Goal: Task Accomplishment & Management: Use online tool/utility

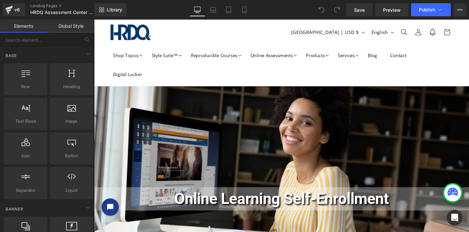
click at [235, 203] on div "Rendering Content" at bounding box center [235, 205] width 40 height 7
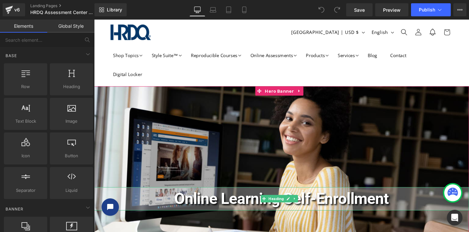
click at [239, 210] on span "Online Learning Self-Enrollment" at bounding box center [290, 207] width 225 height 19
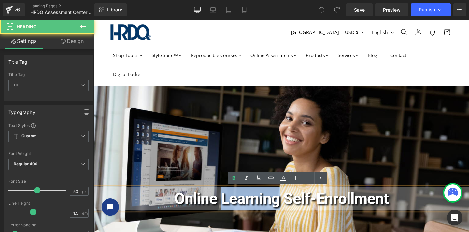
click at [239, 210] on span "Online Learning Self-Enrollment" at bounding box center [290, 207] width 225 height 19
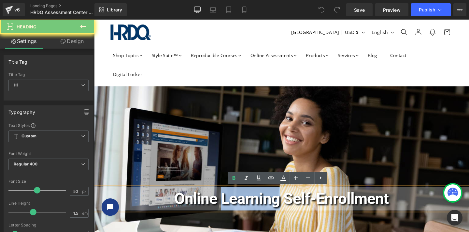
click at [236, 210] on span "Online Learning Self-Enrollment" at bounding box center [290, 207] width 225 height 19
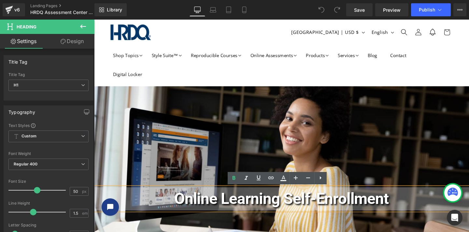
click at [226, 209] on span "Online Learning Self-Enrollment" at bounding box center [290, 207] width 225 height 19
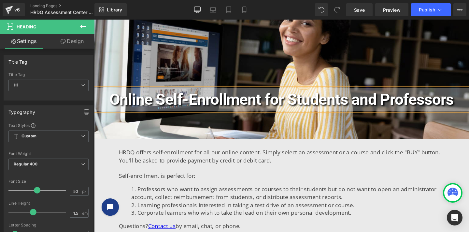
scroll to position [106, 0]
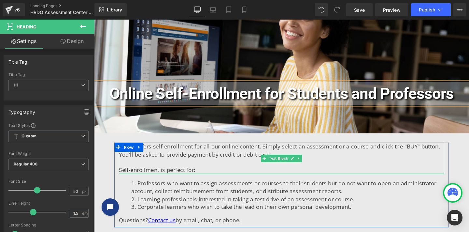
click at [192, 161] on span "HRDQ offers self-enrollment for all our online content. Simply select an assess…" at bounding box center [289, 157] width 338 height 16
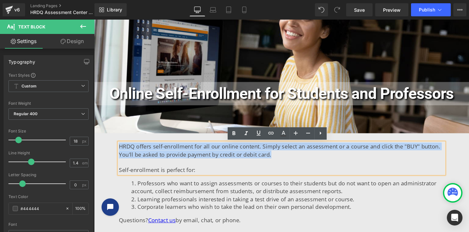
drag, startPoint x: 262, startPoint y: 163, endPoint x: 123, endPoint y: 153, distance: 139.1
click at [120, 153] on p "HRDQ offers self-enrollment for all our online content. Simply select an assess…" at bounding box center [291, 157] width 342 height 16
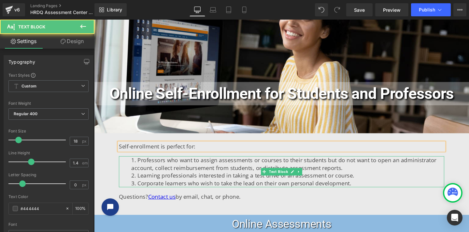
click at [169, 172] on li "Professors who want to assign assessments or courses to their students but do n…" at bounding box center [297, 171] width 329 height 16
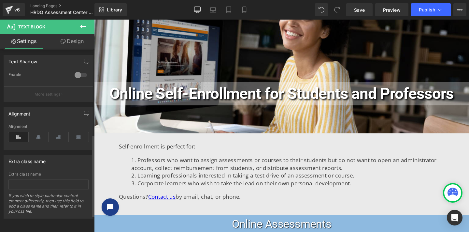
scroll to position [0, 0]
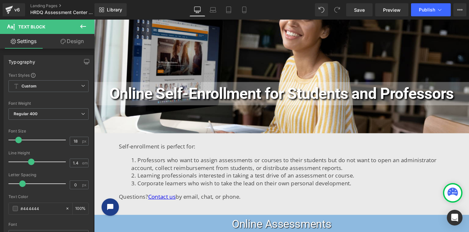
click at [84, 26] on icon at bounding box center [83, 26] width 6 height 4
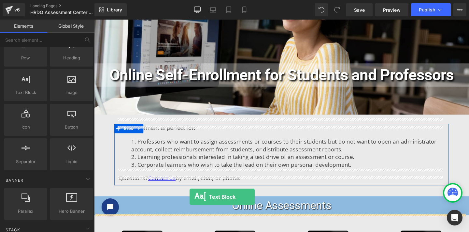
scroll to position [132, 0]
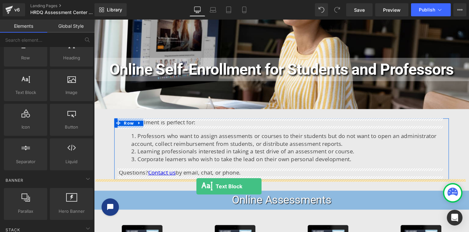
drag, startPoint x: 123, startPoint y: 108, endPoint x: 202, endPoint y: 195, distance: 117.1
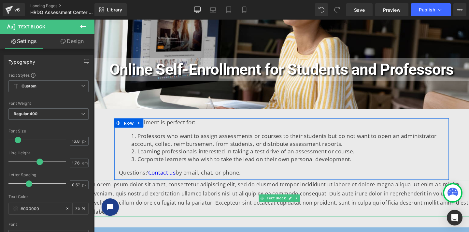
click at [170, 205] on p "Lorem ipsum dolor sit amet, consectetur adipiscing elit, sed do eiusmod tempor …" at bounding box center [291, 207] width 394 height 38
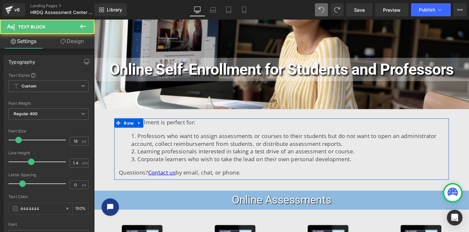
click at [304, 160] on li "Learning professionals interested in taking a test drive of an assessment or co…" at bounding box center [297, 158] width 329 height 8
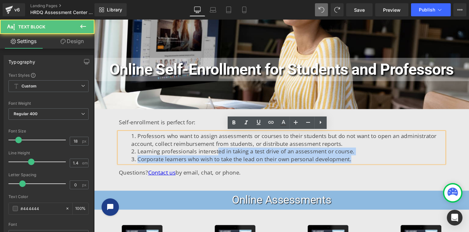
drag, startPoint x: 353, startPoint y: 168, endPoint x: 216, endPoint y: 161, distance: 137.3
click at [216, 161] on ol "Professors who want to assign assessments or courses to their students but do n…" at bounding box center [291, 153] width 342 height 33
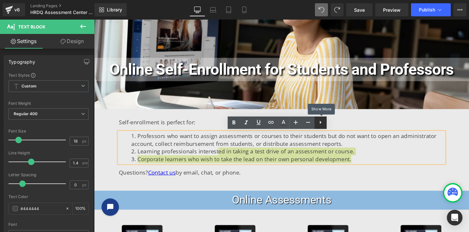
click at [321, 121] on icon at bounding box center [321, 122] width 8 height 8
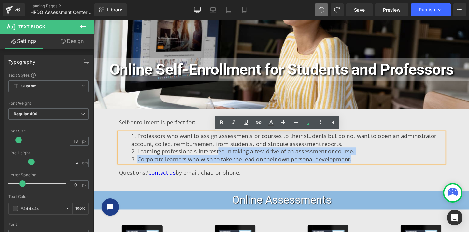
click at [330, 161] on li "Learning professionals interested in taking a test drive of an assessment or co…" at bounding box center [297, 158] width 329 height 8
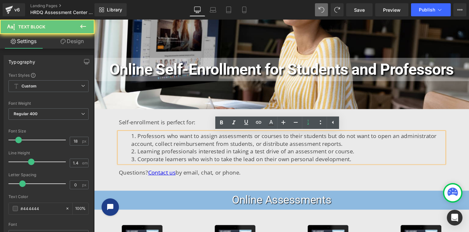
click at [355, 165] on li "C orporate learners who wish to take the lead on their own personal development." at bounding box center [297, 166] width 329 height 8
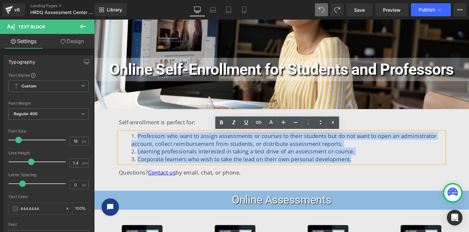
drag, startPoint x: 326, startPoint y: 165, endPoint x: 135, endPoint y: 138, distance: 192.8
click at [135, 138] on ol "Professors who want to assign assessments or courses to their students but do n…" at bounding box center [291, 153] width 342 height 33
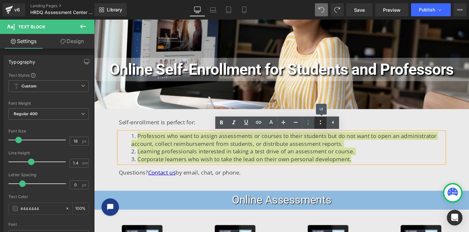
click at [318, 122] on icon at bounding box center [321, 122] width 8 height 8
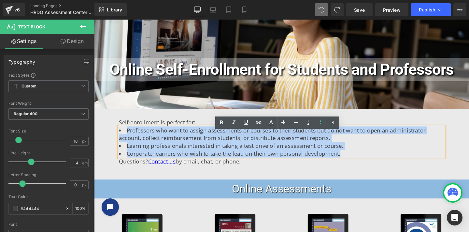
click at [133, 137] on li "Professors who want to assign assessments or courses to their students but do n…" at bounding box center [291, 140] width 342 height 16
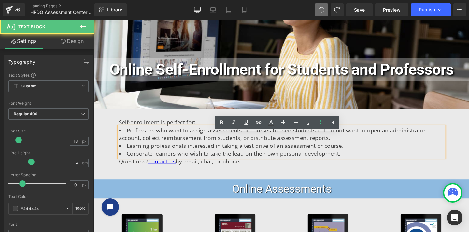
click at [126, 135] on li "Professors who want to assign assessments or courses to their students but do n…" at bounding box center [291, 140] width 342 height 16
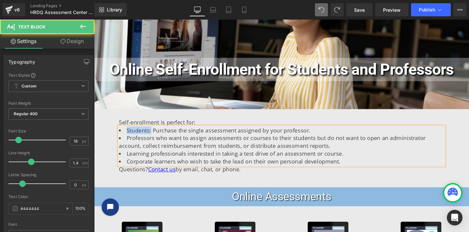
drag, startPoint x: 150, startPoint y: 136, endPoint x: 122, endPoint y: 136, distance: 28.3
click at [122, 136] on li "Students: Purchase the single assessment assigned by your professor." at bounding box center [291, 136] width 342 height 8
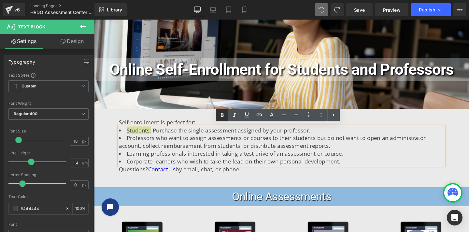
click at [219, 116] on icon at bounding box center [222, 115] width 8 height 8
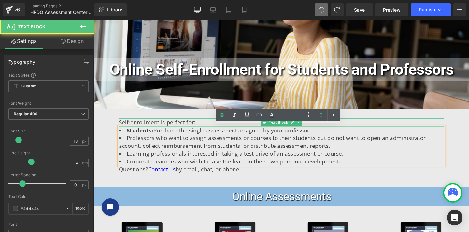
click at [178, 127] on span "Self-enrollment is perfect for:" at bounding box center [160, 127] width 80 height 8
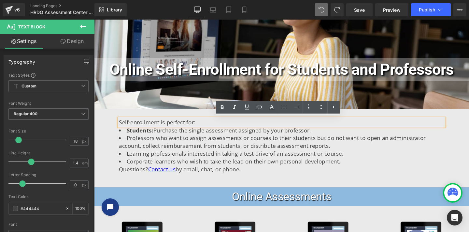
drag, startPoint x: 198, startPoint y: 128, endPoint x: 117, endPoint y: 127, distance: 80.8
click at [120, 127] on div "Self-enrollment is perfect for:" at bounding box center [291, 127] width 342 height 8
click at [165, 124] on span "Self-enrollment is perfect for:" at bounding box center [160, 127] width 80 height 8
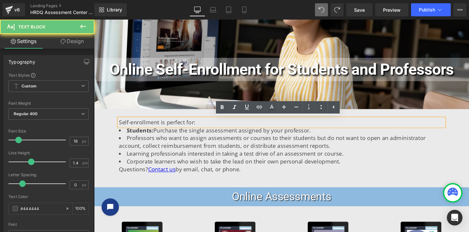
click at [167, 127] on span "Self-enrollment is perfect for:" at bounding box center [160, 127] width 80 height 8
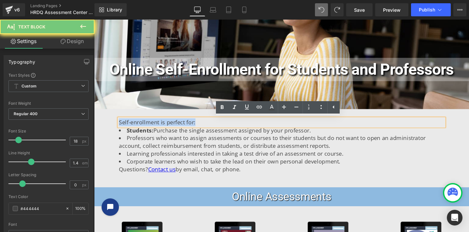
click at [167, 127] on span "Self-enrollment is perfect for:" at bounding box center [160, 127] width 80 height 8
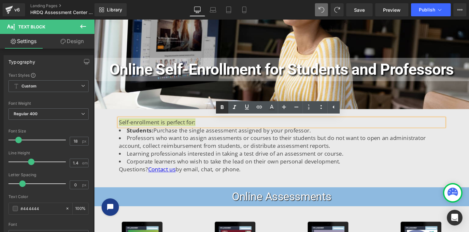
click at [219, 107] on icon at bounding box center [222, 107] width 8 height 8
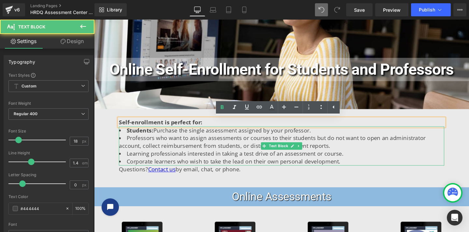
click at [143, 143] on li "Professors who want to assign assessments or courses to their students but do n…" at bounding box center [291, 148] width 342 height 16
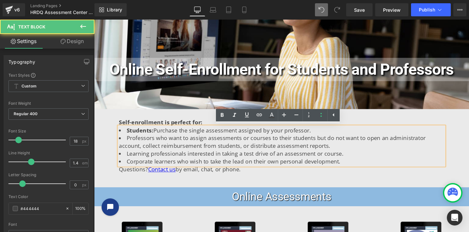
click at [126, 143] on li "Professors who want to assign assessments or courses to their students but do n…" at bounding box center [291, 148] width 342 height 16
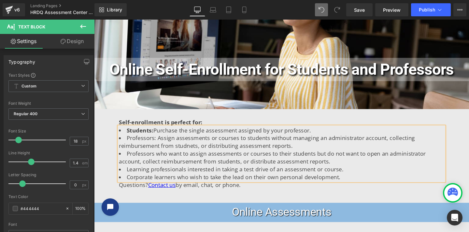
click at [138, 153] on li "Professors: Assign assessments or courses to students without managing an admin…" at bounding box center [291, 148] width 342 height 16
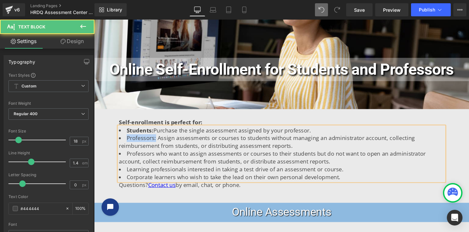
drag, startPoint x: 156, startPoint y: 143, endPoint x: 126, endPoint y: 145, distance: 30.0
click at [126, 145] on li "Professors: Assign assessments or courses to students without managing an admin…" at bounding box center [291, 148] width 342 height 16
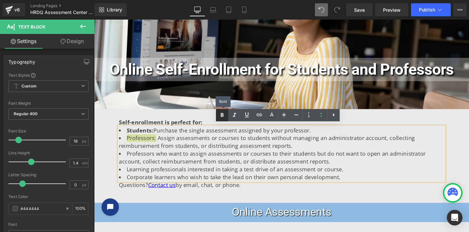
click at [219, 113] on icon at bounding box center [222, 115] width 8 height 8
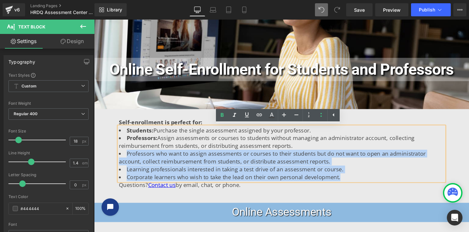
drag, startPoint x: 126, startPoint y: 160, endPoint x: 341, endPoint y: 182, distance: 216.2
click at [341, 182] on ul "Students: Purchase the single assessment assigned by your professor. Professors…" at bounding box center [291, 160] width 342 height 57
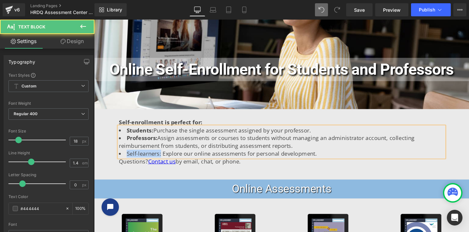
drag, startPoint x: 161, startPoint y: 160, endPoint x: 124, endPoint y: 159, distance: 36.8
click at [124, 159] on li "Self-learners: Explore our online assessments for personal development." at bounding box center [291, 160] width 342 height 8
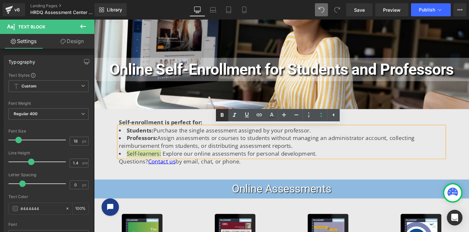
click at [220, 114] on icon at bounding box center [222, 115] width 8 height 8
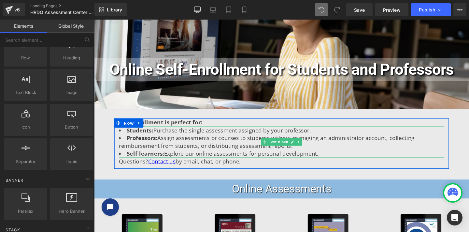
click at [336, 161] on li "Self-learners: Explore our online assessments for personal development." at bounding box center [291, 160] width 342 height 8
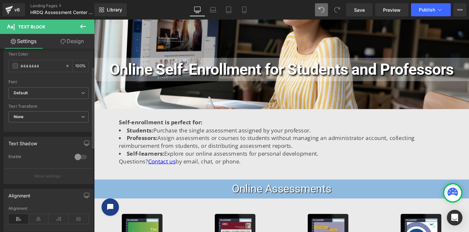
scroll to position [0, 0]
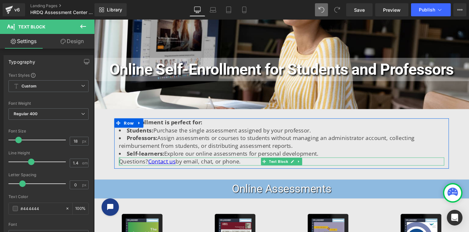
drag, startPoint x: 119, startPoint y: 168, endPoint x: 111, endPoint y: 177, distance: 11.5
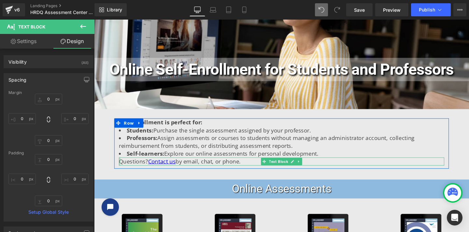
type input "0px"
drag, startPoint x: 118, startPoint y: 168, endPoint x: 113, endPoint y: 168, distance: 4.9
click at [115, 168] on div "Self-enrollment is perfect for: Text Block Students: Purchase the single assess…" at bounding box center [291, 149] width 352 height 52
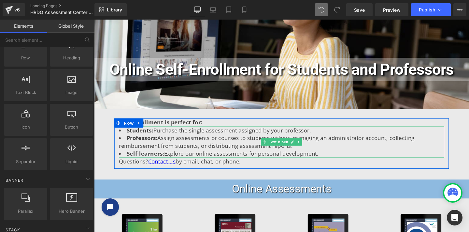
click at [124, 137] on li "Students: Purchase the single assessment assigned by your professor." at bounding box center [291, 136] width 342 height 8
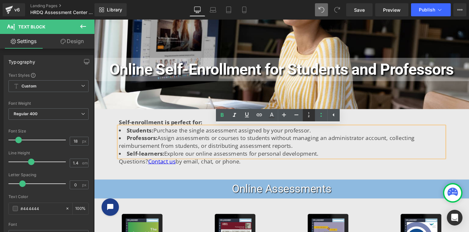
click at [312, 115] on icon at bounding box center [309, 115] width 8 height 8
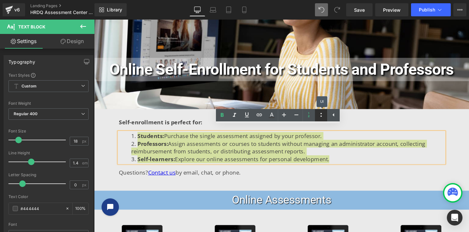
click at [318, 115] on icon at bounding box center [321, 115] width 8 height 8
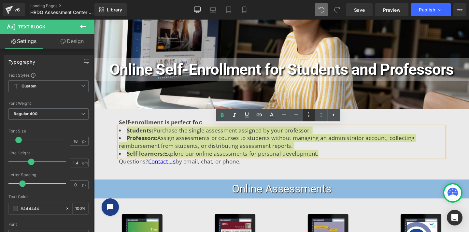
click at [311, 115] on icon at bounding box center [309, 115] width 8 height 8
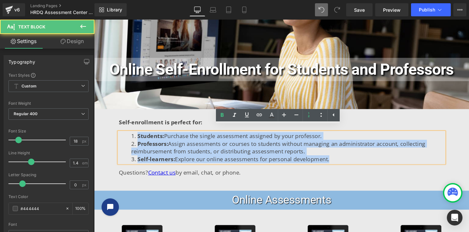
click at [310, 164] on li "Self-learners: Explore our online assessments for personal development." at bounding box center [297, 166] width 329 height 8
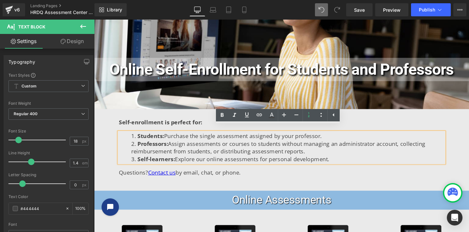
click at [330, 162] on li "Self-learners: Explore our online assessments for personal development." at bounding box center [297, 166] width 329 height 8
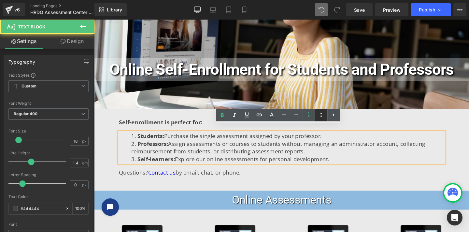
click at [322, 114] on icon at bounding box center [321, 115] width 8 height 8
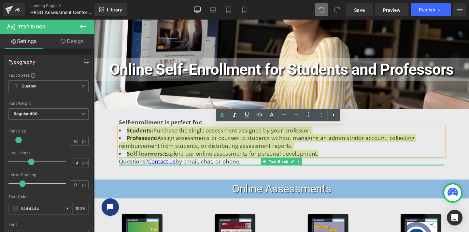
click at [328, 171] on div "Questions? Contact us by email, chat, or phone. Text Block" at bounding box center [291, 168] width 342 height 8
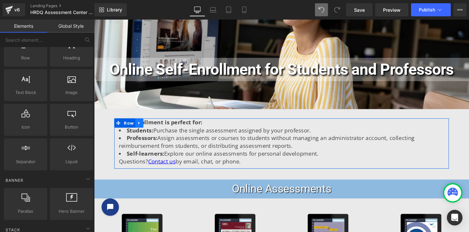
click at [141, 128] on icon at bounding box center [141, 128] width 1 height 3
click at [165, 130] on icon at bounding box center [167, 128] width 5 height 5
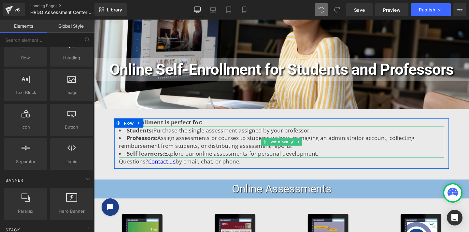
click at [349, 139] on li "Students: Purchase the single assessment assigned by your professor." at bounding box center [291, 136] width 342 height 8
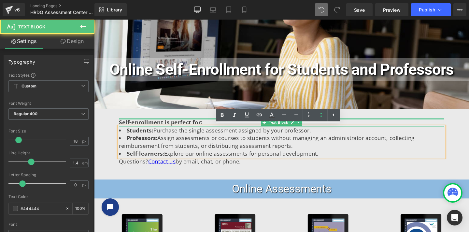
click at [405, 124] on div at bounding box center [291, 124] width 342 height 2
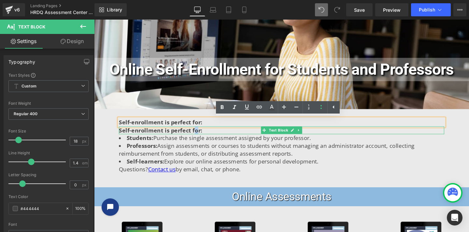
drag, startPoint x: 195, startPoint y: 135, endPoint x: 191, endPoint y: 135, distance: 4.2
click at [191, 135] on strong "Self-enrollment is perfect for:" at bounding box center [164, 136] width 88 height 8
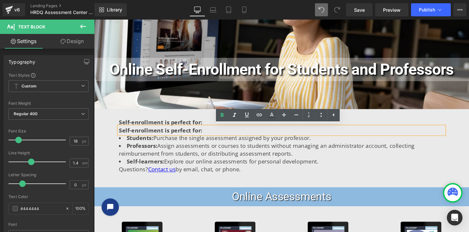
click at [250, 132] on p "Self-enrollment is perfect for:" at bounding box center [291, 136] width 342 height 8
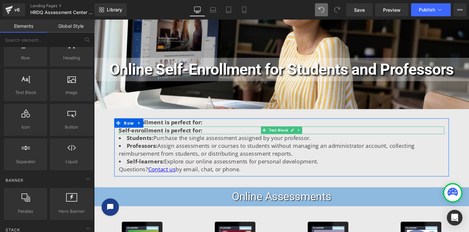
click at [444, 136] on p "Self-enrollment is perfect for:" at bounding box center [291, 136] width 342 height 8
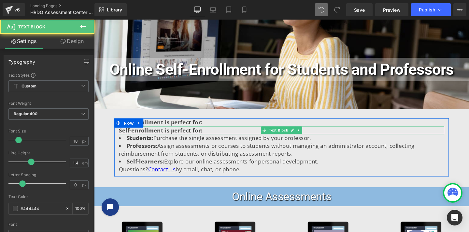
click at [450, 136] on p "Self-enrollment is perfect for:" at bounding box center [291, 136] width 342 height 8
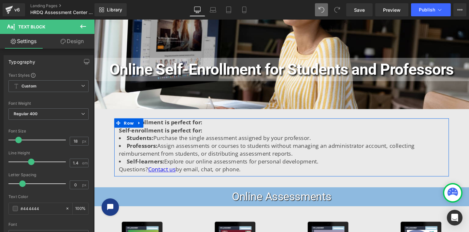
click at [149, 131] on div "Self-enrollment is perfect for: Text Block Self-enrollment is perfect for: Text…" at bounding box center [291, 151] width 352 height 57
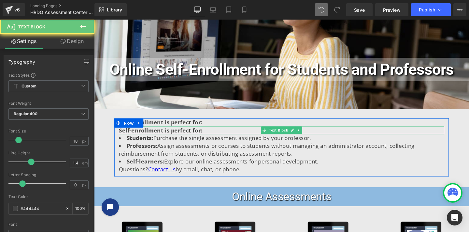
click at [206, 134] on p "Self-enrollment is perfect for:" at bounding box center [291, 136] width 342 height 8
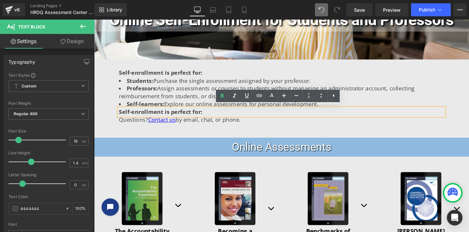
scroll to position [181, 0]
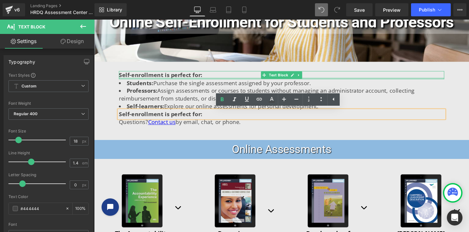
click at [193, 80] on div at bounding box center [291, 81] width 342 height 2
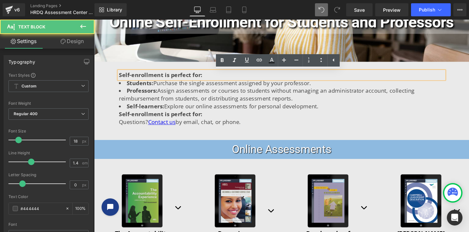
click at [207, 77] on p "Self-enrollment is perfect for:" at bounding box center [291, 78] width 342 height 8
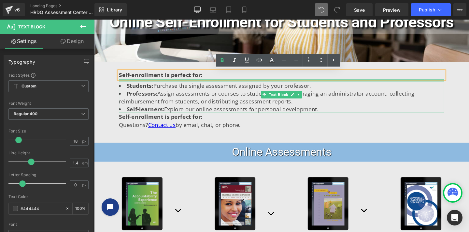
click at [203, 86] on div "Students: Purchase the single assessment assigned by your professor. Professors…" at bounding box center [291, 100] width 342 height 36
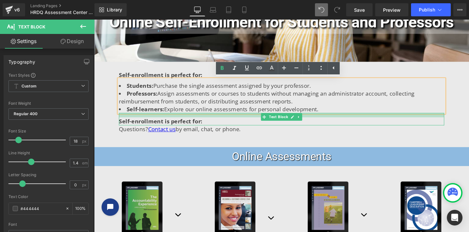
drag, startPoint x: 204, startPoint y: 119, endPoint x: 203, endPoint y: 123, distance: 4.7
click at [203, 123] on div "Self-enrollment is perfect for: Text Block" at bounding box center [291, 124] width 342 height 13
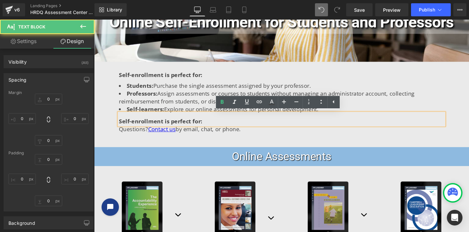
type input "0"
type input "14"
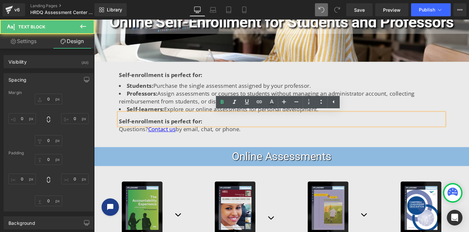
type input "0"
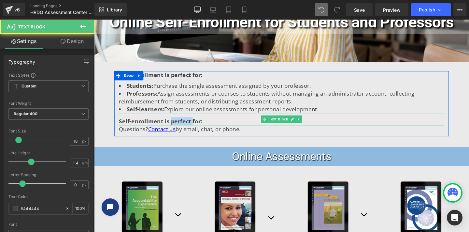
drag, startPoint x: 169, startPoint y: 126, endPoint x: 189, endPoint y: 126, distance: 19.9
click at [189, 126] on strong "Self-enrollment is perfect for:" at bounding box center [164, 126] width 88 height 8
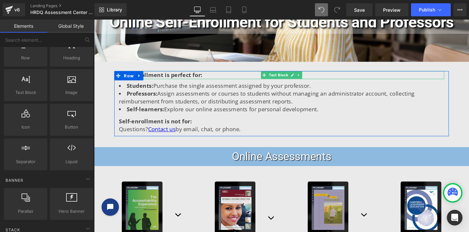
click at [161, 77] on strong "Self-enrollment is perfect for:" at bounding box center [164, 78] width 88 height 8
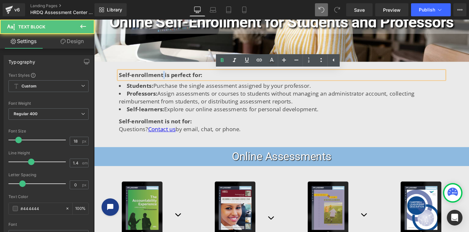
click at [161, 77] on strong "Self-enrollment is perfect for:" at bounding box center [164, 78] width 88 height 8
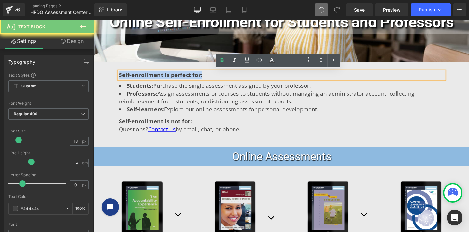
click at [161, 77] on strong "Self-enrollment is perfect for:" at bounding box center [164, 78] width 88 height 8
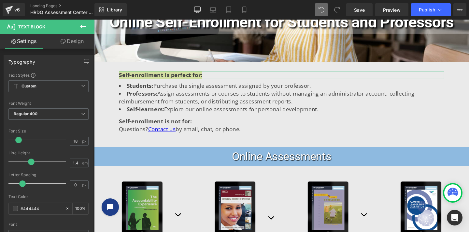
click at [76, 36] on link "Design" at bounding box center [72, 41] width 47 height 15
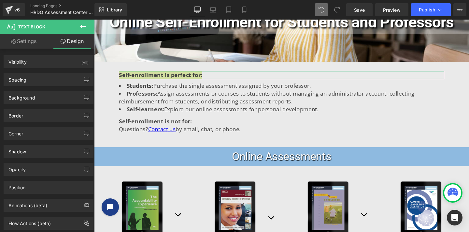
click at [26, 41] on link "Settings" at bounding box center [23, 41] width 47 height 15
type input "100"
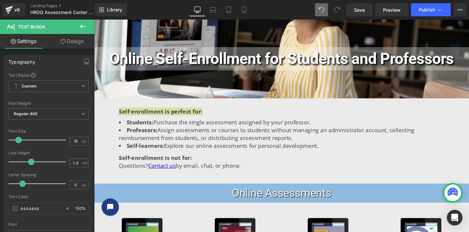
scroll to position [132, 0]
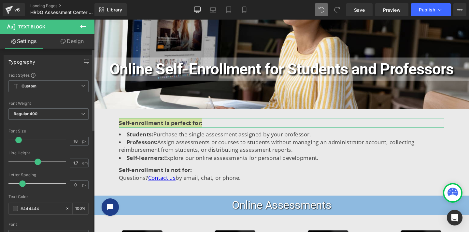
type input "1.6"
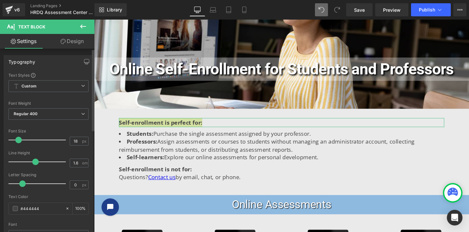
drag, startPoint x: 30, startPoint y: 162, endPoint x: 34, endPoint y: 163, distance: 3.9
click at [34, 163] on span at bounding box center [35, 161] width 7 height 7
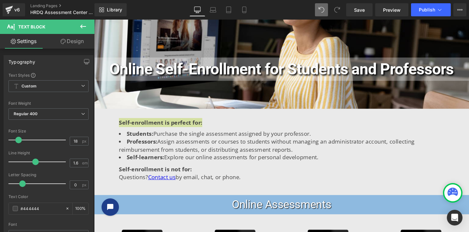
click at [49, 29] on span "Text Block" at bounding box center [39, 27] width 65 height 14
click at [82, 25] on icon at bounding box center [83, 26] width 6 height 4
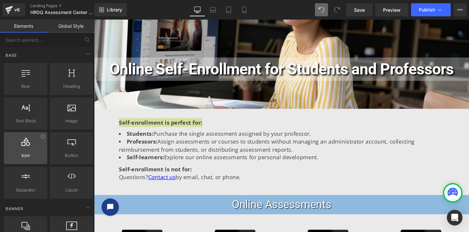
scroll to position [0, 0]
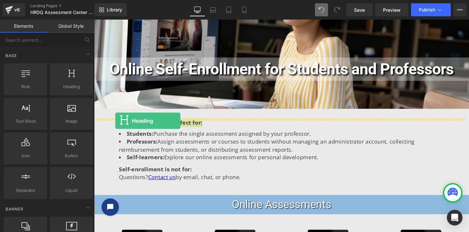
drag, startPoint x: 156, startPoint y: 106, endPoint x: 116, endPoint y: 126, distance: 44.9
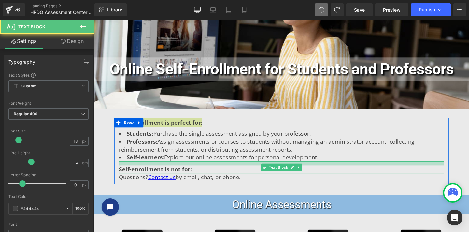
click at [259, 171] on div at bounding box center [291, 170] width 342 height 5
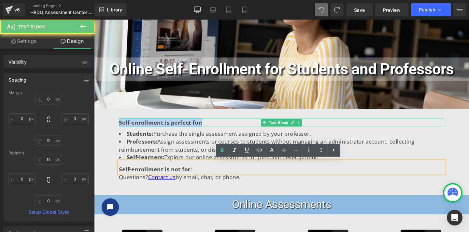
click at [164, 125] on strong "Self-enrollment is perfect for:" at bounding box center [164, 127] width 88 height 8
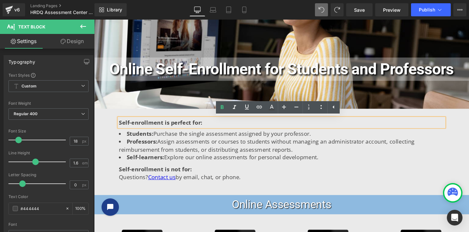
click at [164, 127] on strong "Self-enrollment is perfect for:" at bounding box center [164, 127] width 88 height 8
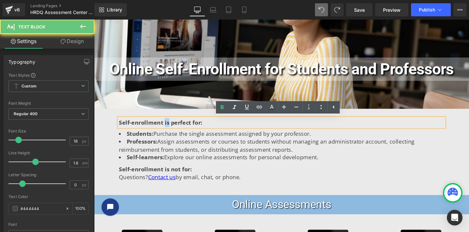
click at [164, 127] on strong "Self-enrollment is perfect for:" at bounding box center [164, 127] width 88 height 8
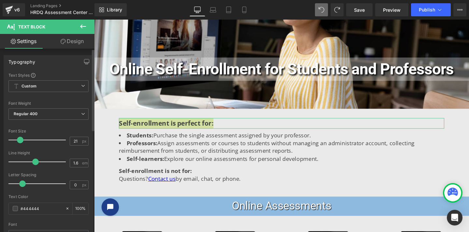
type input "22"
click at [21, 141] on span at bounding box center [21, 139] width 7 height 7
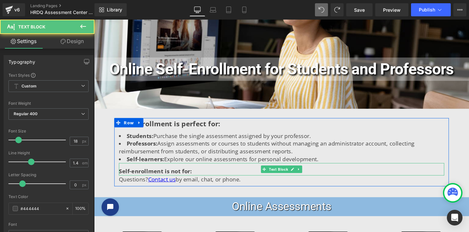
click at [134, 177] on strong "Self-enrollment is not for:" at bounding box center [158, 179] width 77 height 8
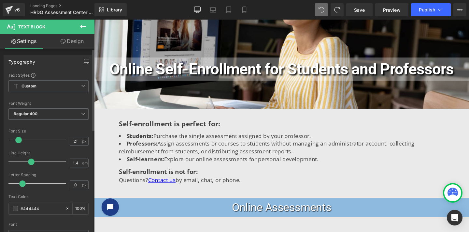
type input "22"
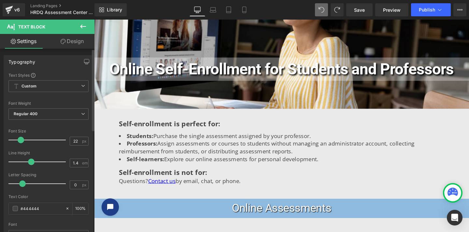
click at [22, 141] on span at bounding box center [21, 139] width 7 height 7
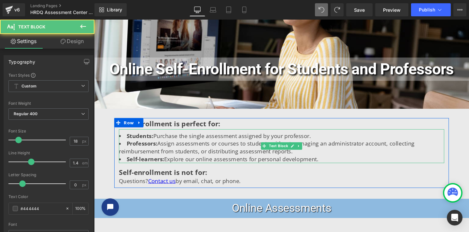
click at [212, 153] on li "Professors: Assign assessments or courses to students without managing an admin…" at bounding box center [291, 154] width 342 height 16
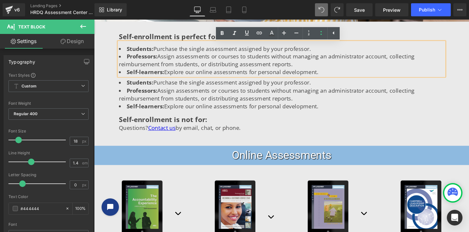
scroll to position [220, 0]
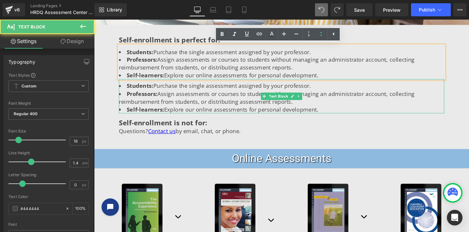
click at [168, 95] on li "Professors: Assign assessments or courses to students without managing an admin…" at bounding box center [291, 101] width 342 height 16
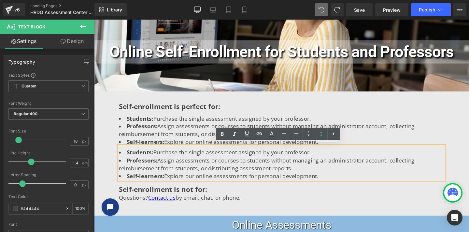
scroll to position [146, 0]
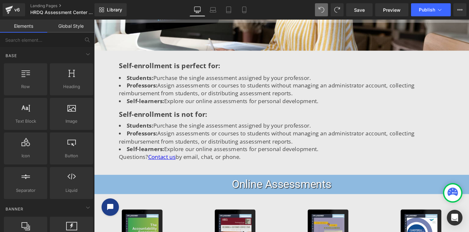
scroll to position [192, 0]
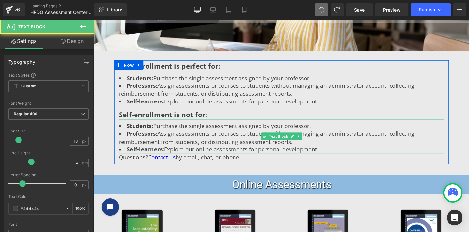
click at [169, 146] on li "Professors: Assign assessments or courses to students without managing an admin…" at bounding box center [291, 143] width 342 height 16
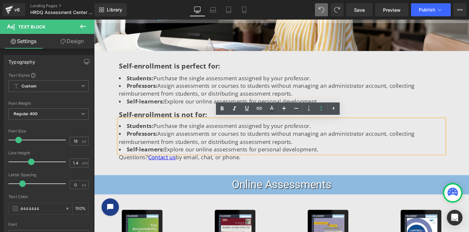
drag, startPoint x: 125, startPoint y: 130, endPoint x: 322, endPoint y: 155, distance: 198.0
click at [322, 155] on ul "Students: Purchase the single assessment assigned by your professor. Professors…" at bounding box center [291, 143] width 342 height 33
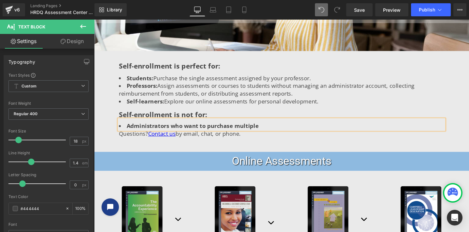
click at [266, 133] on li "Administrators who want to purchase multiple" at bounding box center [291, 131] width 342 height 8
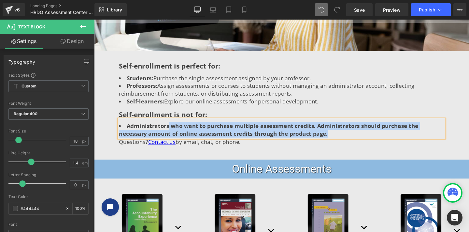
drag, startPoint x: 307, startPoint y: 138, endPoint x: 166, endPoint y: 129, distance: 140.7
click at [166, 129] on li "Administrators who want to purchase multiple assessment credits. Administrators…" at bounding box center [291, 135] width 342 height 16
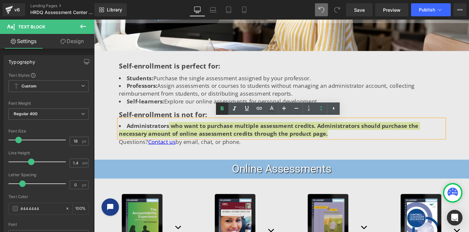
click at [219, 107] on icon at bounding box center [222, 109] width 8 height 8
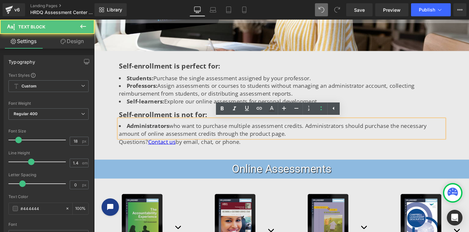
click at [206, 134] on li "Administrators who want to purchase multiple assessment credits. Administrators…" at bounding box center [291, 135] width 342 height 16
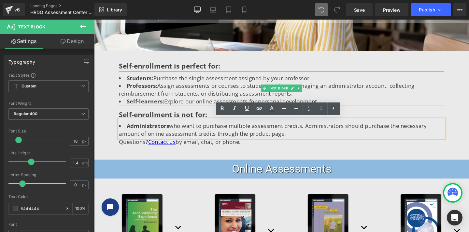
click at [193, 98] on li "Professors: Assign assessments or courses to students without managing an admin…" at bounding box center [291, 93] width 342 height 16
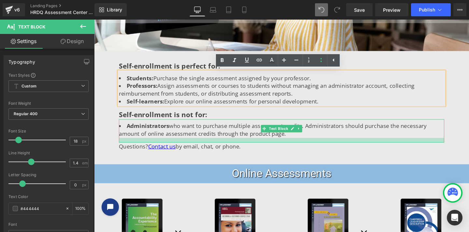
drag, startPoint x: 253, startPoint y: 142, endPoint x: 252, endPoint y: 147, distance: 5.0
click at [252, 147] on div at bounding box center [291, 146] width 342 height 5
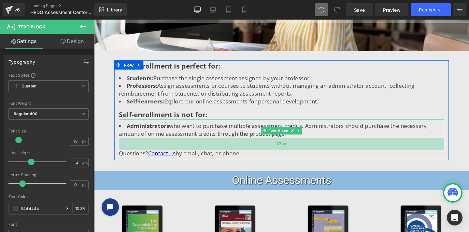
drag, startPoint x: 265, startPoint y: 148, endPoint x: 264, endPoint y: 155, distance: 7.3
click at [264, 155] on div "37px" at bounding box center [291, 150] width 342 height 12
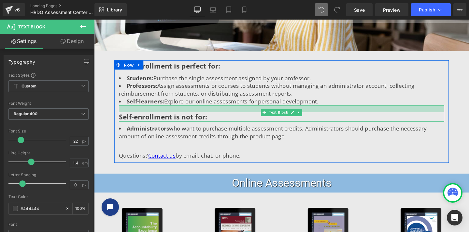
click at [193, 112] on div at bounding box center [291, 112] width 342 height 7
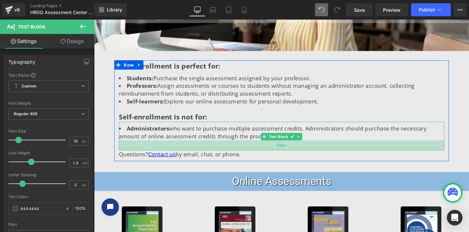
click at [224, 155] on div "32px" at bounding box center [291, 151] width 342 height 10
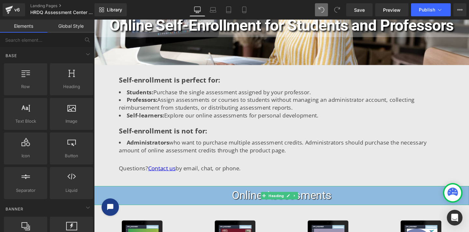
scroll to position [177, 0]
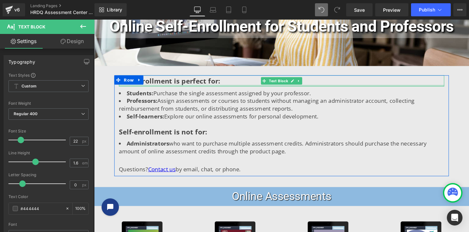
click at [191, 89] on div at bounding box center [291, 89] width 342 height 2
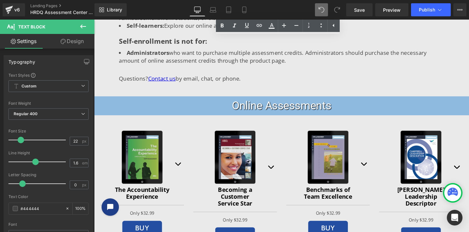
scroll to position [278, 0]
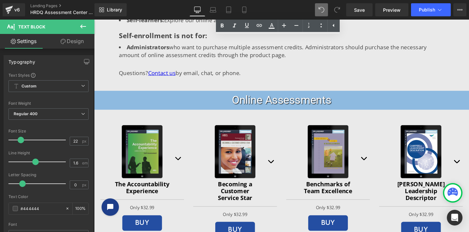
click at [376, 105] on h4 "Online Assessments" at bounding box center [291, 103] width 345 height 13
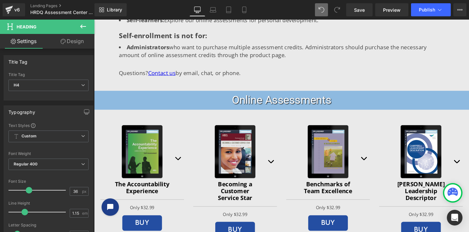
click at [61, 37] on link "Design" at bounding box center [72, 41] width 47 height 15
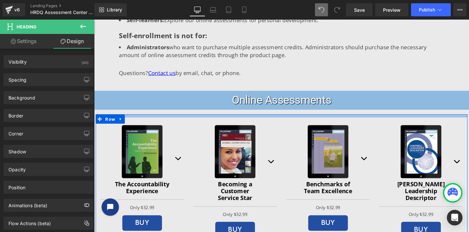
click at [170, 119] on div at bounding box center [291, 120] width 391 height 3
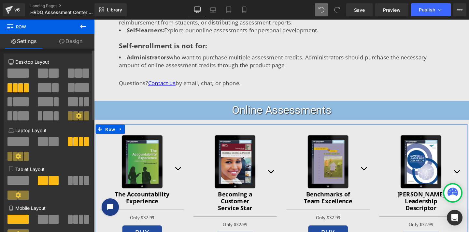
scroll to position [0, 0]
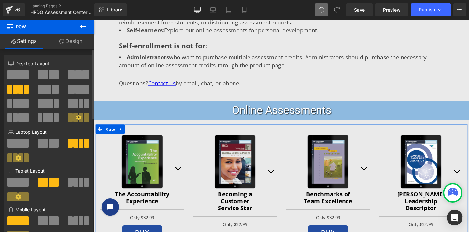
click at [21, 75] on span at bounding box center [17, 74] width 21 height 9
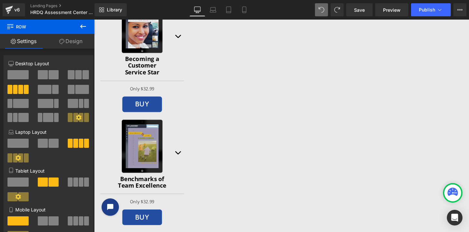
scroll to position [436, 0]
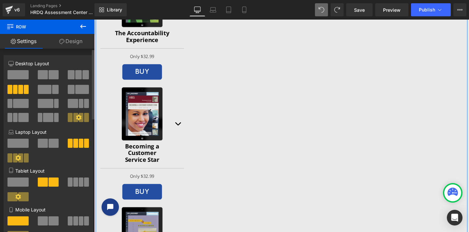
click at [26, 89] on span at bounding box center [26, 89] width 5 height 9
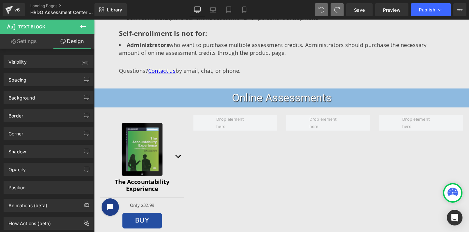
scroll to position [327, 0]
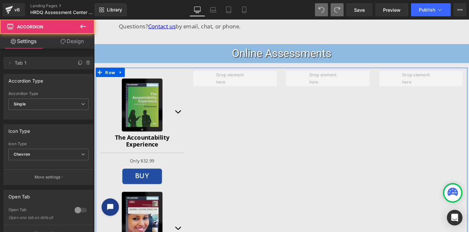
drag, startPoint x: 175, startPoint y: 192, endPoint x: 208, endPoint y: 149, distance: 54.5
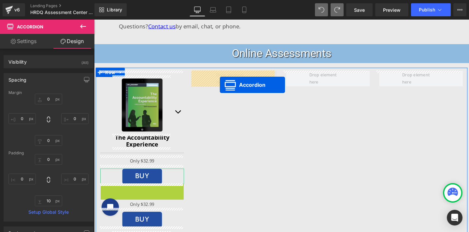
drag, startPoint x: 127, startPoint y: 196, endPoint x: 226, endPoint y: 88, distance: 146.8
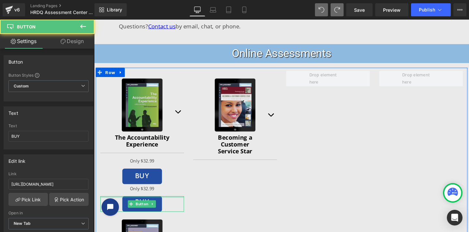
drag, startPoint x: 118, startPoint y: 204, endPoint x: 234, endPoint y: 171, distance: 121.0
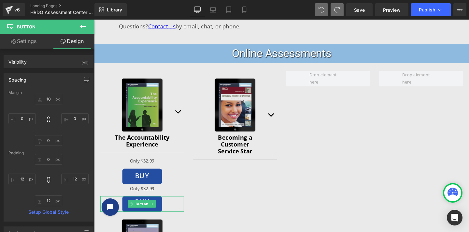
type input "10"
type input "0"
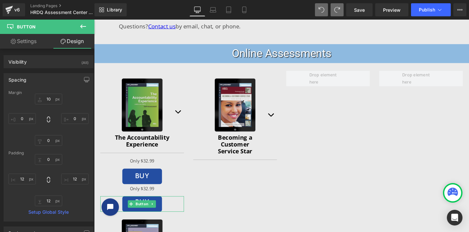
type input "12"
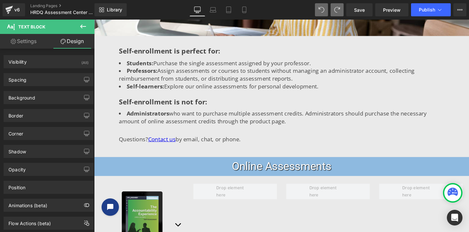
scroll to position [290, 0]
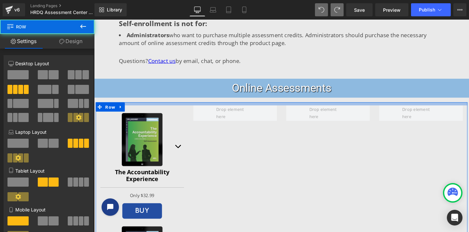
click at [291, 108] on div at bounding box center [291, 108] width 391 height 3
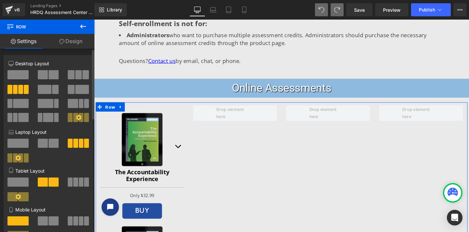
click at [70, 118] on span at bounding box center [70, 117] width 5 height 9
click at [16, 90] on span at bounding box center [15, 89] width 5 height 9
click at [84, 143] on span at bounding box center [86, 142] width 5 height 9
click at [22, 75] on span at bounding box center [17, 74] width 21 height 9
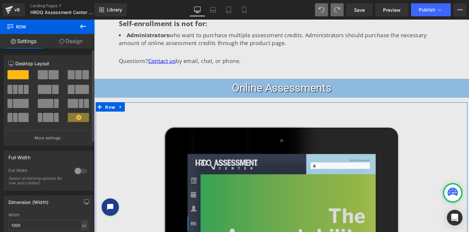
click at [73, 78] on button at bounding box center [79, 74] width 22 height 9
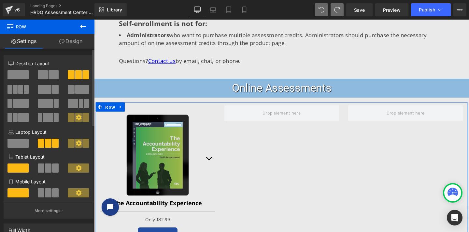
click at [18, 90] on span at bounding box center [20, 89] width 5 height 9
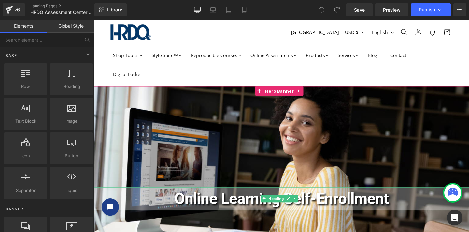
click at [226, 208] on span "Online Learning Self-Enrollment" at bounding box center [290, 207] width 225 height 19
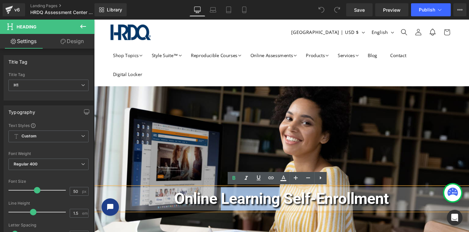
drag, startPoint x: 226, startPoint y: 206, endPoint x: 287, endPoint y: 206, distance: 60.3
click at [287, 206] on span "Online Learning Self-Enrollment" at bounding box center [290, 207] width 225 height 19
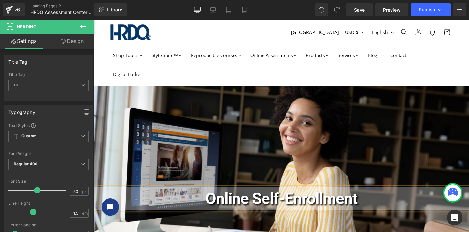
click at [378, 209] on h1 "Online Self-Enrollment" at bounding box center [291, 207] width 394 height 24
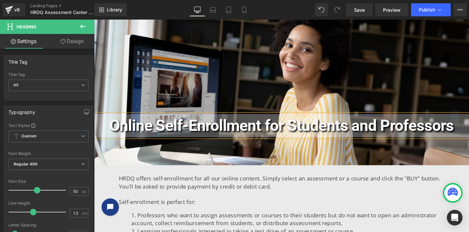
scroll to position [117, 0]
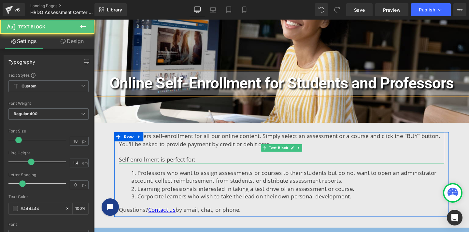
click at [224, 148] on span "HRDQ offers self-enrollment for all our online content. Simply select an assess…" at bounding box center [289, 145] width 338 height 16
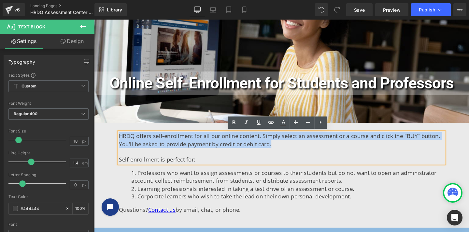
drag, startPoint x: 255, startPoint y: 150, endPoint x: 120, endPoint y: 140, distance: 136.1
click at [120, 140] on p "HRDQ offers self-enrollment for all our online content. Simply select an assess…" at bounding box center [291, 145] width 342 height 16
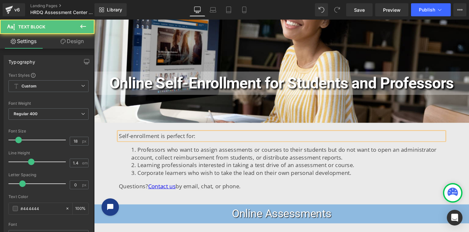
click at [145, 140] on span "Self-enrollment is perfect for:" at bounding box center [160, 141] width 80 height 8
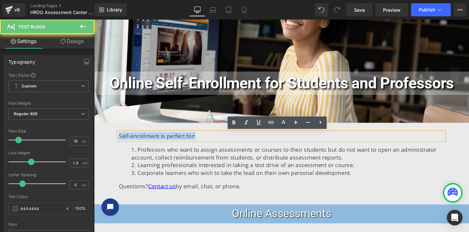
click at [145, 140] on span "Self-enrollment is perfect for:" at bounding box center [160, 141] width 80 height 8
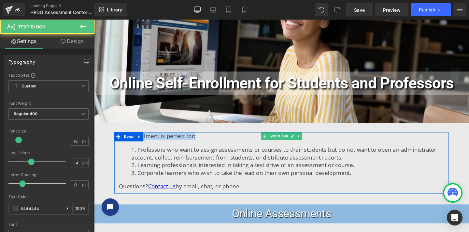
click at [171, 141] on span "Self-enrollment is perfect for:" at bounding box center [160, 141] width 80 height 8
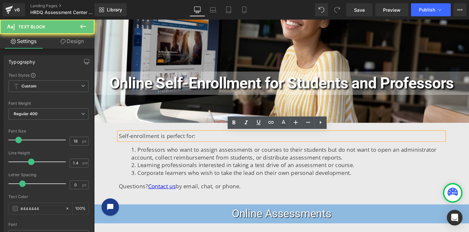
click at [171, 141] on span "Self-enrollment is perfect for:" at bounding box center [160, 141] width 80 height 8
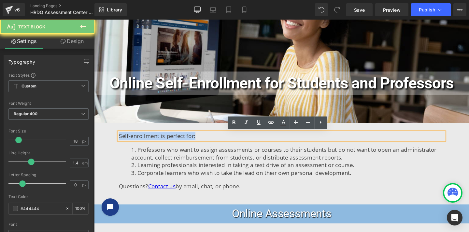
click at [171, 141] on span "Self-enrollment is perfect for:" at bounding box center [160, 141] width 80 height 8
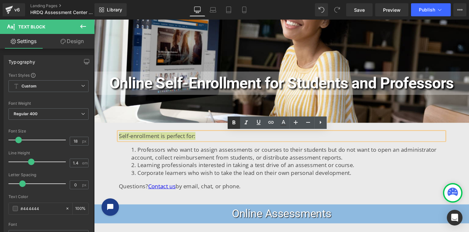
click at [234, 121] on icon at bounding box center [234, 123] width 3 height 4
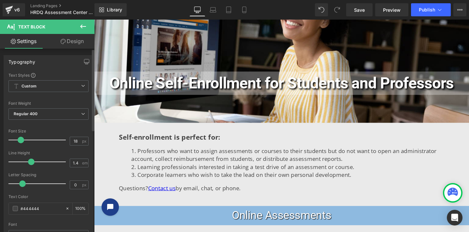
click at [22, 140] on span at bounding box center [21, 139] width 7 height 7
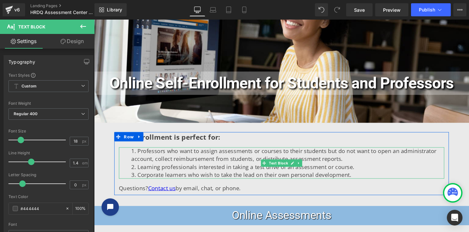
click at [169, 168] on li "Professors who want to assign assessments or courses to their students but do n…" at bounding box center [297, 161] width 329 height 16
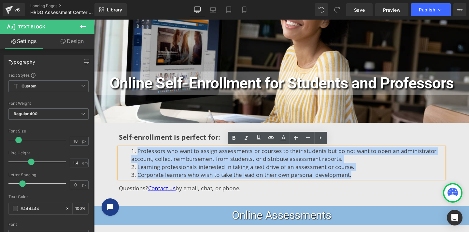
drag, startPoint x: 359, startPoint y: 182, endPoint x: 138, endPoint y: 156, distance: 223.0
click at [138, 156] on ol "Professors who want to assign assessments or courses to their students but do n…" at bounding box center [291, 169] width 342 height 33
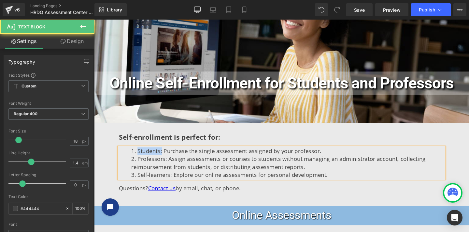
drag, startPoint x: 162, startPoint y: 158, endPoint x: 125, endPoint y: 154, distance: 37.0
click at [125, 154] on ol "Students: Purchase the single assessment assigned by your professor. Professors…" at bounding box center [291, 169] width 342 height 33
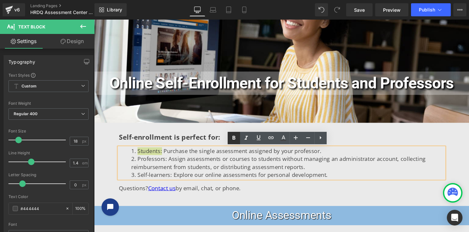
drag, startPoint x: 233, startPoint y: 138, endPoint x: 107, endPoint y: 155, distance: 126.9
click at [233, 138] on icon at bounding box center [234, 137] width 3 height 4
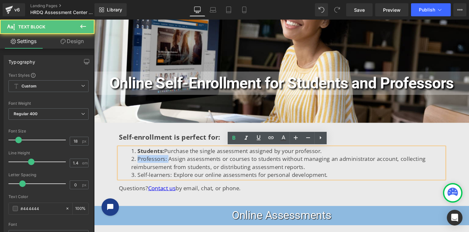
drag, startPoint x: 168, startPoint y: 164, endPoint x: 138, endPoint y: 165, distance: 30.0
click at [137, 165] on li "Professors: Assign assessments or courses to students without managing an admin…" at bounding box center [297, 170] width 329 height 16
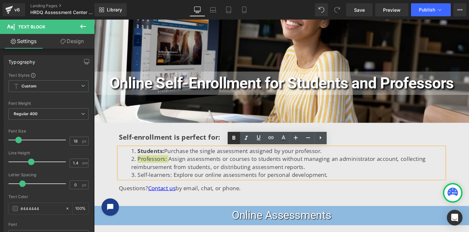
click at [235, 135] on icon at bounding box center [234, 138] width 8 height 8
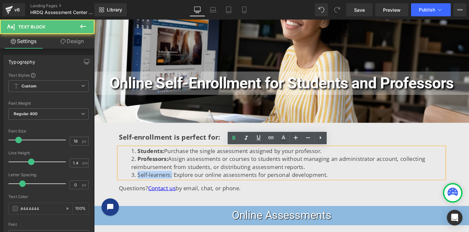
drag, startPoint x: 173, startPoint y: 182, endPoint x: 137, endPoint y: 182, distance: 35.8
click at [137, 182] on li "Self-learners: Explore our online assessments for personal development." at bounding box center [297, 182] width 329 height 8
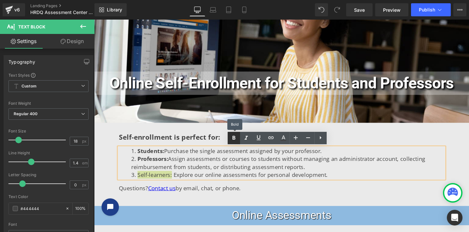
click at [232, 134] on icon at bounding box center [234, 138] width 8 height 8
drag, startPoint x: 340, startPoint y: 181, endPoint x: 130, endPoint y: 155, distance: 212.1
click at [130, 155] on ol "Students: Purchase the single assessment assigned by your professor. Professors…" at bounding box center [291, 169] width 342 height 33
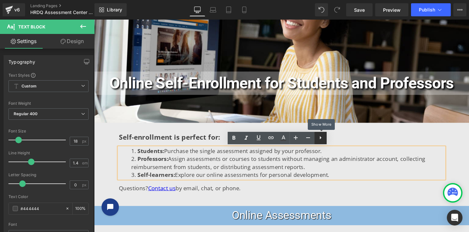
click at [317, 136] on icon at bounding box center [321, 138] width 8 height 8
click at [321, 141] on icon at bounding box center [321, 138] width 8 height 8
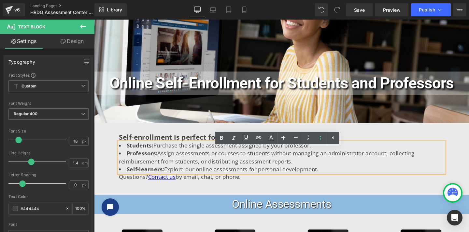
click at [338, 176] on li "Self-learners: Explore our online assessments for personal development." at bounding box center [291, 176] width 342 height 8
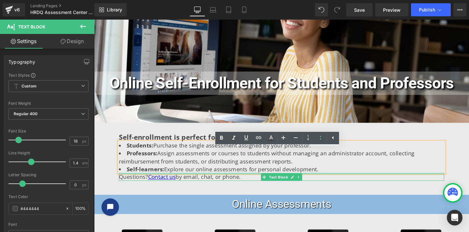
click at [262, 180] on div at bounding box center [291, 181] width 342 height 2
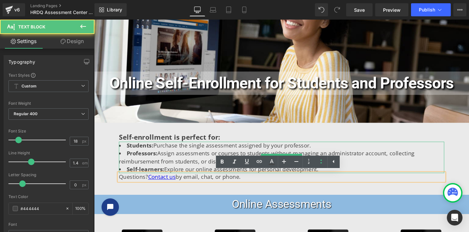
click at [416, 150] on li "Students: Purchase the single assessment assigned by your professor." at bounding box center [291, 152] width 342 height 8
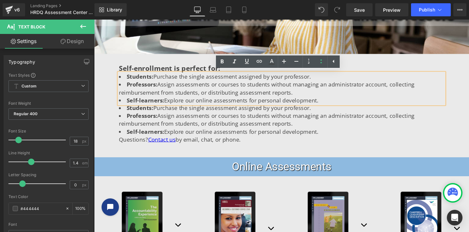
scroll to position [189, 0]
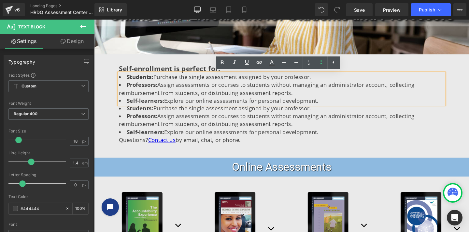
click at [396, 69] on p "Self-enrollment is perfect for:" at bounding box center [291, 71] width 342 height 10
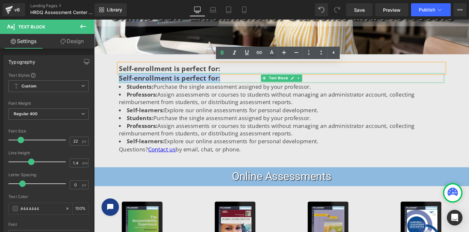
drag, startPoint x: 227, startPoint y: 80, endPoint x: 231, endPoint y: 78, distance: 4.1
click at [230, 78] on p "Self-enrollment is perfect for:" at bounding box center [291, 81] width 342 height 10
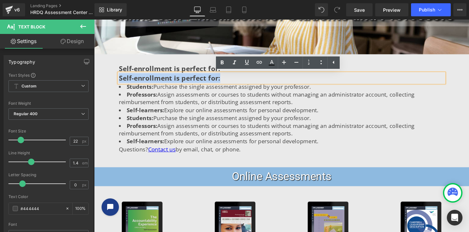
click at [238, 81] on p "Self-enrollment is perfect for:" at bounding box center [291, 81] width 342 height 10
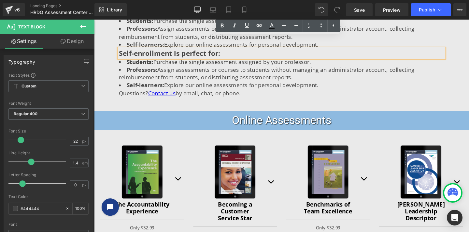
scroll to position [252, 0]
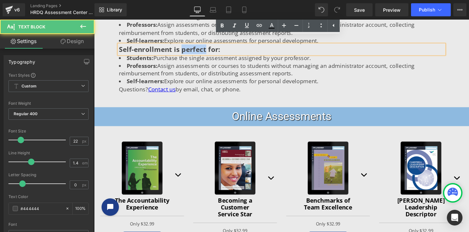
drag, startPoint x: 193, startPoint y: 50, endPoint x: 203, endPoint y: 50, distance: 10.1
click at [203, 50] on strong "Self-enrollment is perfect for:" at bounding box center [173, 51] width 107 height 10
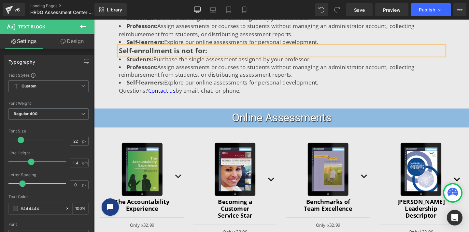
scroll to position [251, 0]
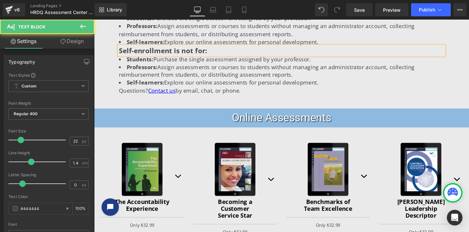
click at [231, 47] on div "Self-enrollment is not for:" at bounding box center [291, 52] width 342 height 10
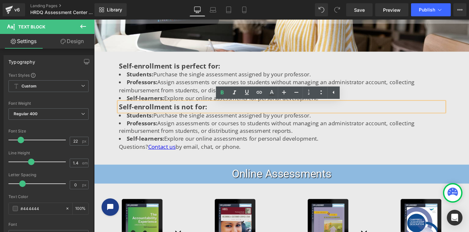
scroll to position [189, 0]
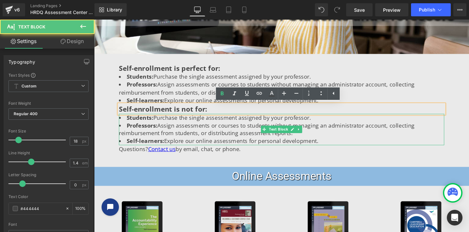
click at [176, 139] on li "Professors: Assign assessments or courses to students without managing an admin…" at bounding box center [291, 135] width 342 height 16
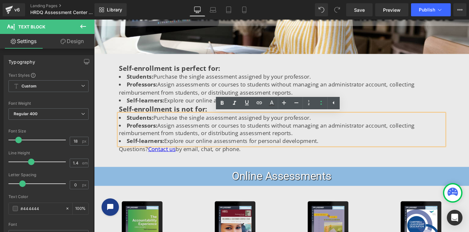
drag, startPoint x: 305, startPoint y: 147, endPoint x: 122, endPoint y: 122, distance: 184.1
click at [122, 122] on ul "Students: Purchase the single assessment assigned by your professor. Professors…" at bounding box center [291, 135] width 342 height 33
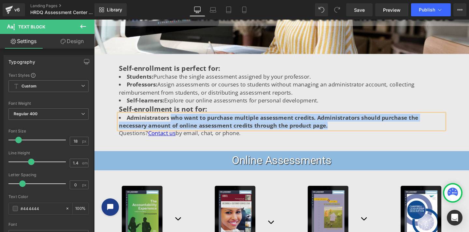
drag, startPoint x: 302, startPoint y: 131, endPoint x: 170, endPoint y: 125, distance: 132.7
click at [170, 125] on li "Administrators who want to purchase multiple assessment credits. Administrators…" at bounding box center [291, 127] width 342 height 16
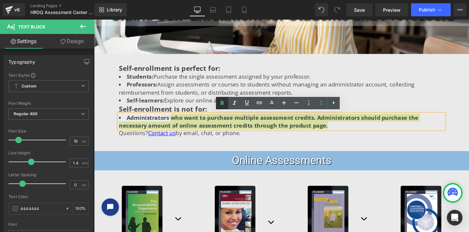
click at [224, 103] on icon at bounding box center [222, 103] width 8 height 8
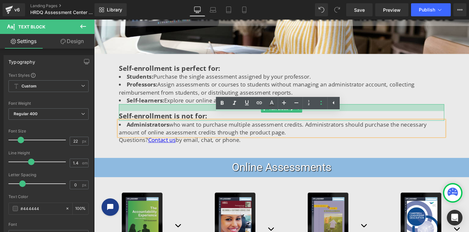
drag, startPoint x: 178, startPoint y: 108, endPoint x: 176, endPoint y: 116, distance: 7.4
click at [176, 116] on div "Self-enrollment is not for: Text Block" at bounding box center [291, 116] width 342 height 17
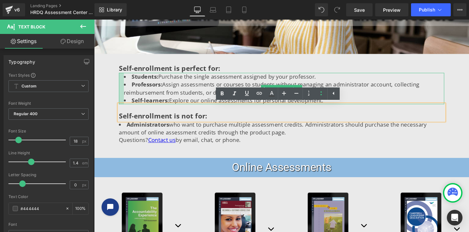
drag, startPoint x: 118, startPoint y: 80, endPoint x: 123, endPoint y: 80, distance: 5.2
click at [123, 80] on div "Students: Purchase the single assessment assigned by your professor. Professors…" at bounding box center [291, 92] width 342 height 33
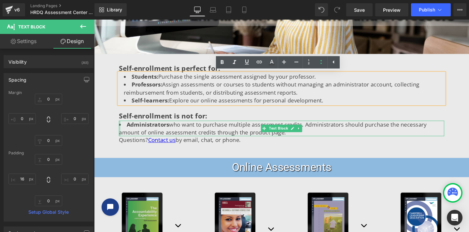
click at [120, 134] on div at bounding box center [121, 134] width 2 height 16
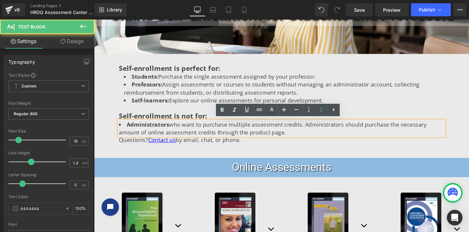
click at [120, 132] on li "Administrators who want to purchase multiple assessment credits. Administrators…" at bounding box center [291, 134] width 342 height 16
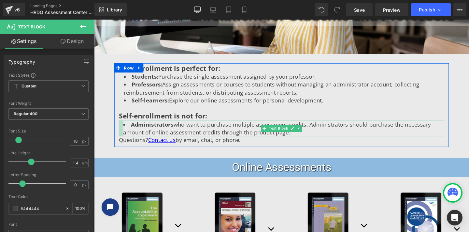
drag, startPoint x: 119, startPoint y: 133, endPoint x: 123, endPoint y: 135, distance: 4.8
click at [123, 135] on div "Administrators who want to purchase multiple assessment credits. Administrators…" at bounding box center [291, 134] width 342 height 16
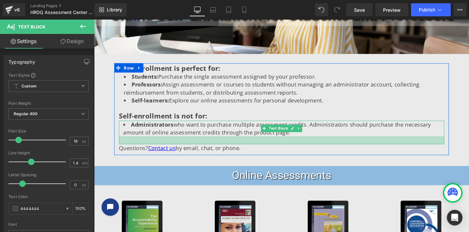
drag, startPoint x: 193, startPoint y: 141, endPoint x: 193, endPoint y: 150, distance: 8.5
click at [193, 150] on div at bounding box center [291, 146] width 342 height 8
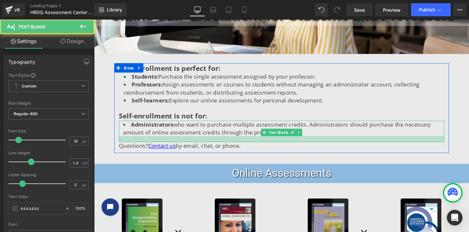
click at [200, 145] on div at bounding box center [291, 145] width 342 height 6
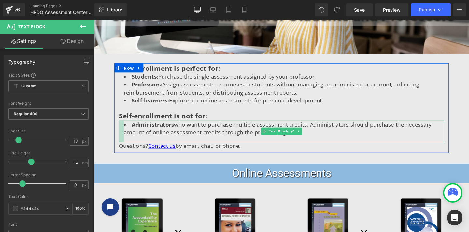
click at [122, 132] on div at bounding box center [122, 137] width 5 height 22
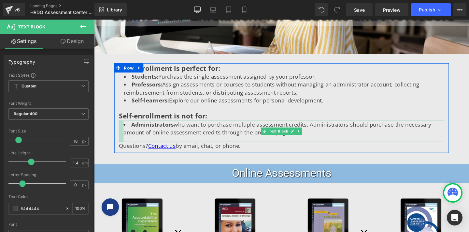
click at [121, 134] on div at bounding box center [122, 137] width 5 height 22
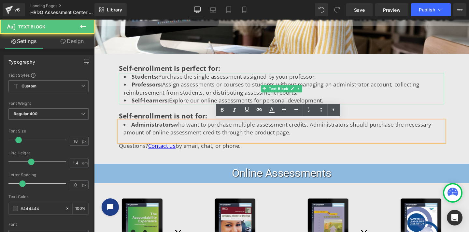
click at [125, 90] on li "Professors: Assign assessments or courses to students without managing an admin…" at bounding box center [293, 92] width 337 height 16
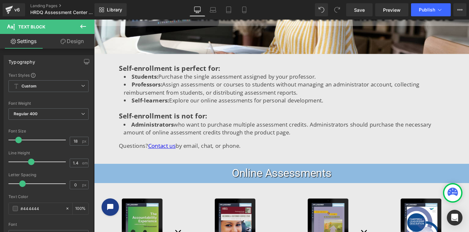
click at [64, 43] on icon at bounding box center [63, 41] width 5 height 5
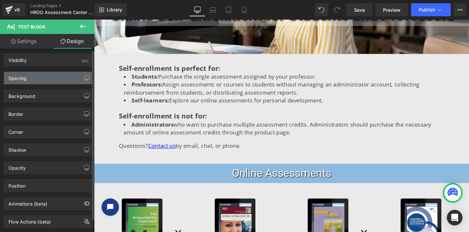
scroll to position [3, 0]
click at [43, 80] on div "Spacing" at bounding box center [48, 77] width 89 height 12
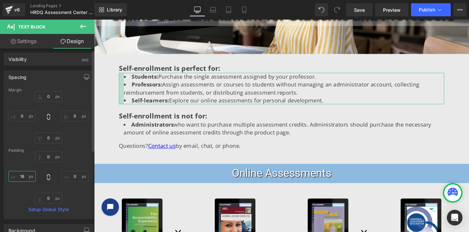
drag, startPoint x: 27, startPoint y: 177, endPoint x: 22, endPoint y: 177, distance: 5.2
click at [22, 177] on input "text" at bounding box center [21, 176] width 27 height 11
click at [24, 177] on input "text" at bounding box center [21, 176] width 27 height 11
type input "15"
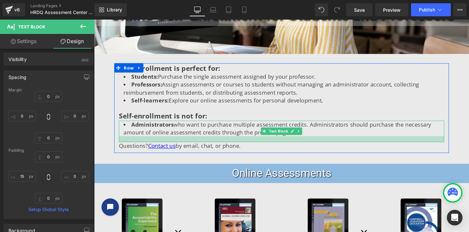
click at [312, 146] on div at bounding box center [291, 145] width 342 height 6
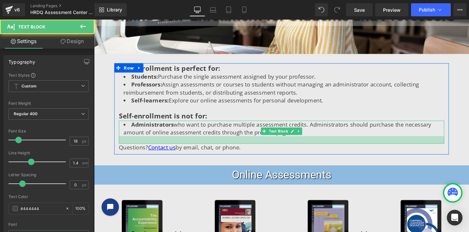
click at [133, 148] on div at bounding box center [291, 146] width 342 height 8
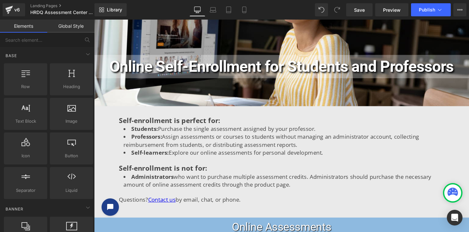
scroll to position [134, 0]
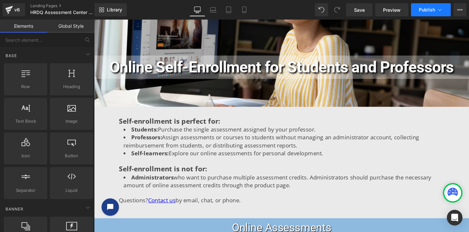
click at [426, 12] on span "Publish" at bounding box center [427, 9] width 16 height 5
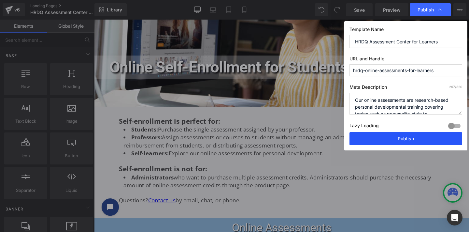
click at [403, 139] on button "Publish" at bounding box center [405, 138] width 113 height 13
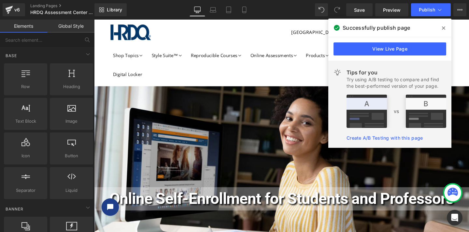
drag, startPoint x: 443, startPoint y: 28, endPoint x: 348, endPoint y: 2, distance: 99.2
click at [443, 28] on icon at bounding box center [443, 27] width 3 height 3
